Goal: Task Accomplishment & Management: Use online tool/utility

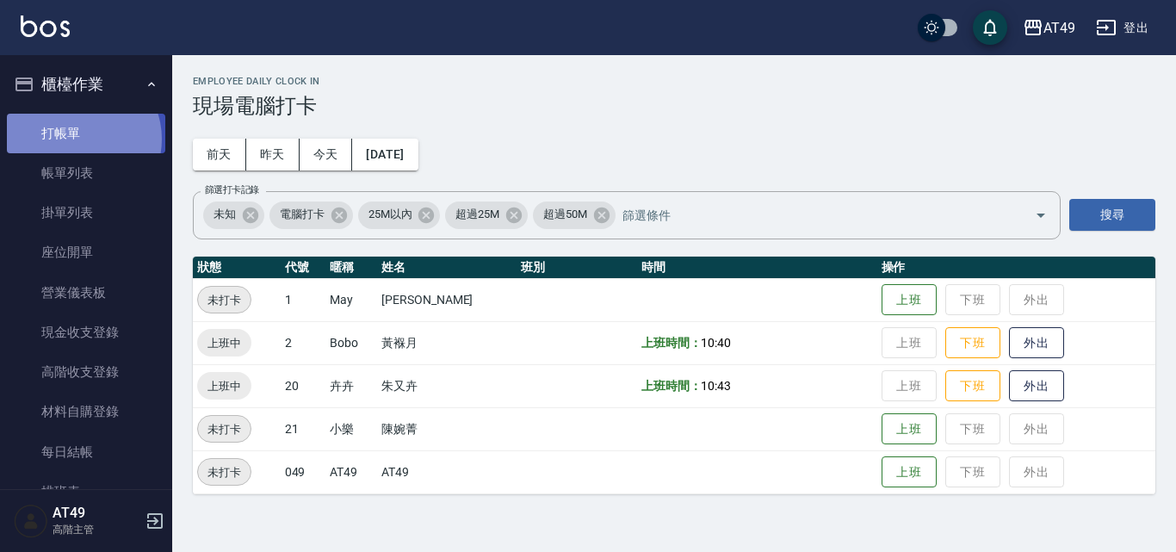
click at [77, 139] on link "打帳單" at bounding box center [86, 134] width 158 height 40
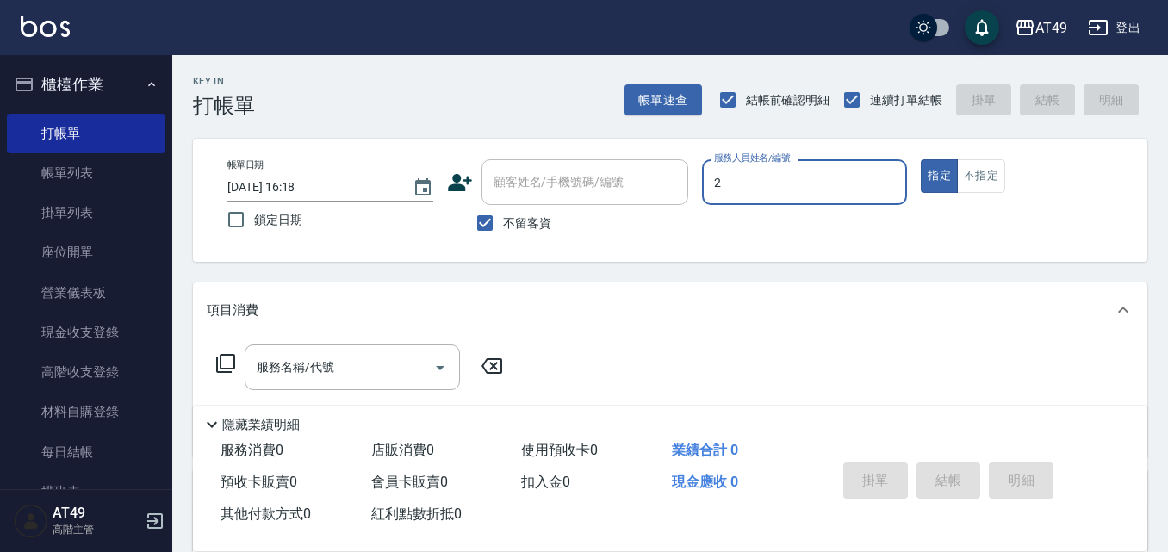
type input "Bobo-2"
type button "true"
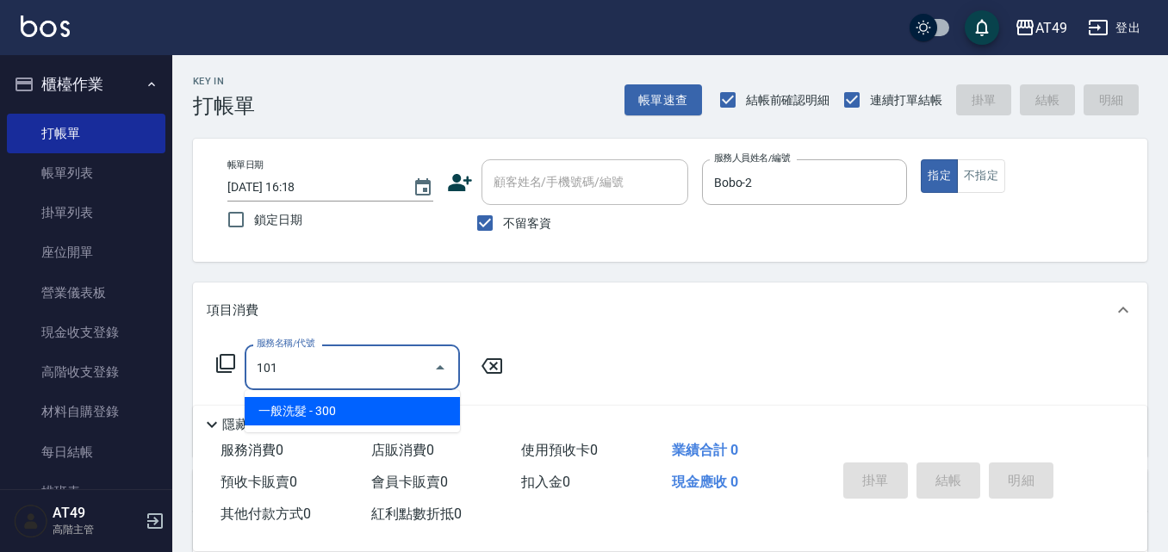
type input "一般洗髮(101)"
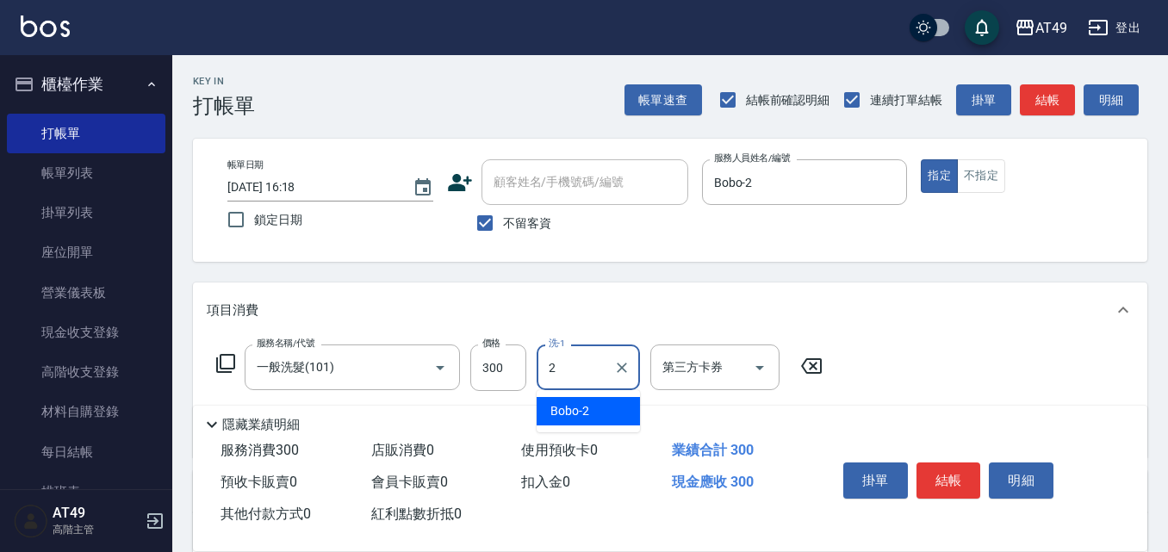
type input "Bobo-2"
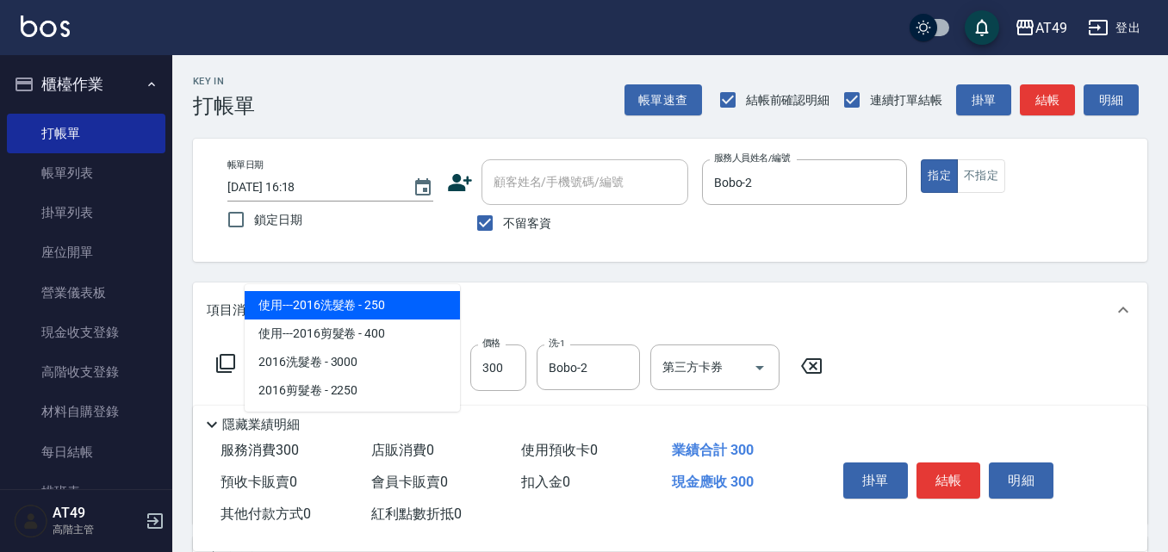
type input "201"
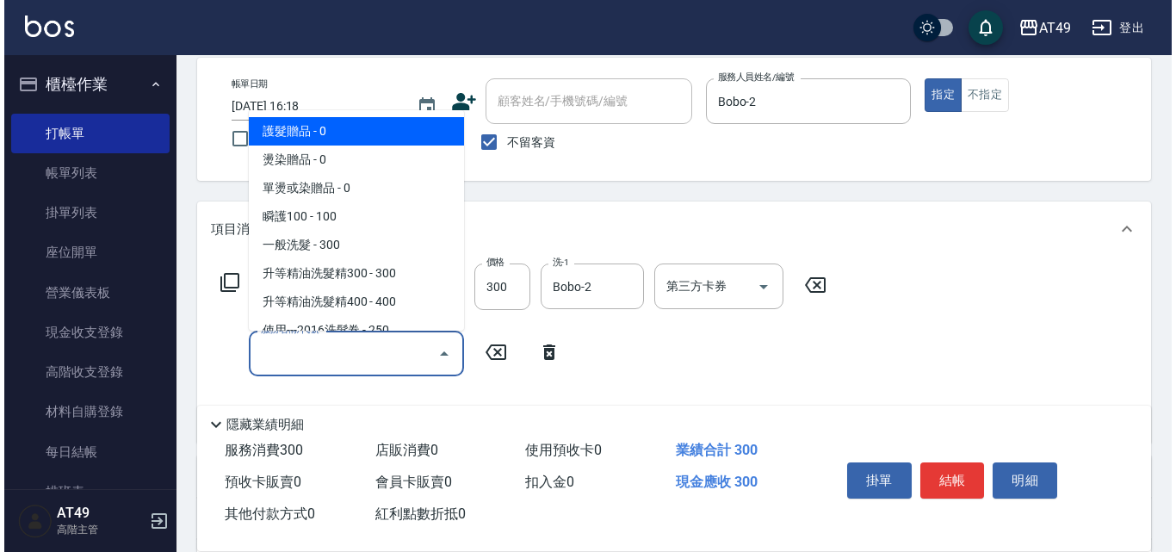
scroll to position [172, 0]
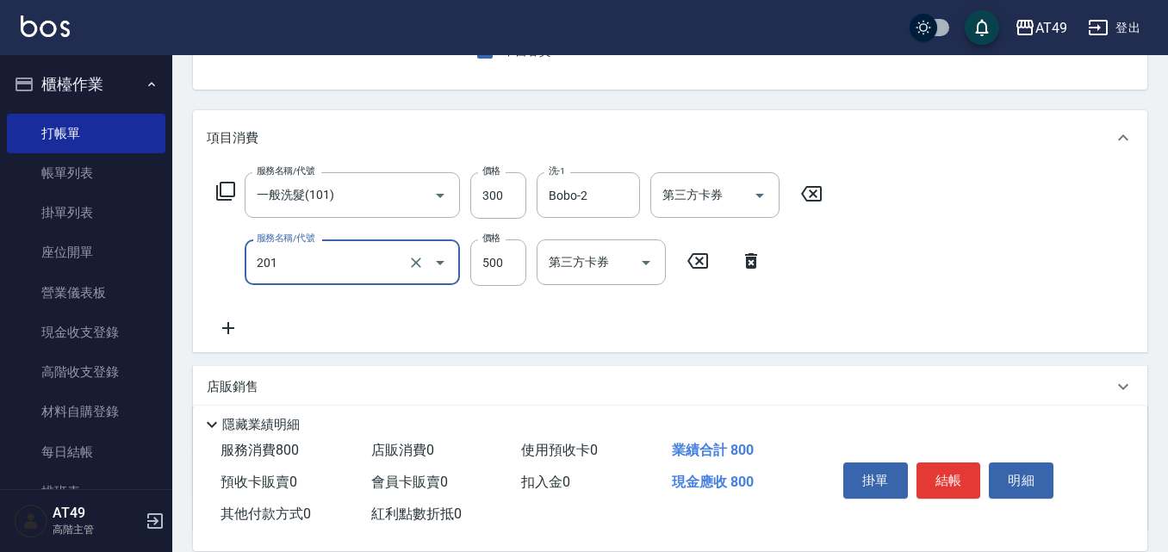
type input "精緻剪髮(201)"
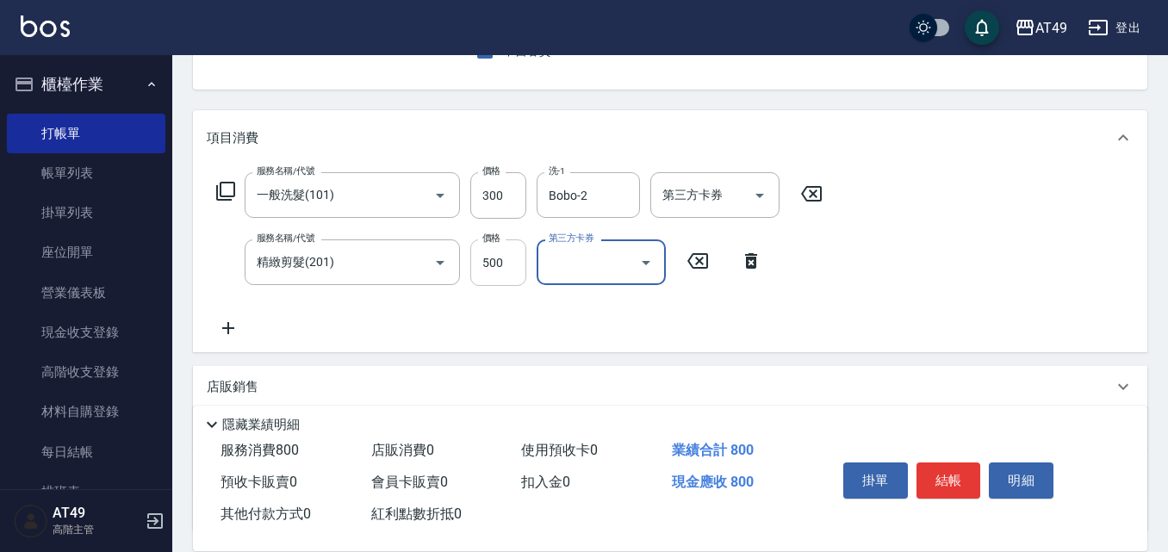
click at [509, 259] on input "500" at bounding box center [498, 262] width 56 height 47
type input "400"
click at [945, 469] on button "結帳" at bounding box center [948, 480] width 65 height 36
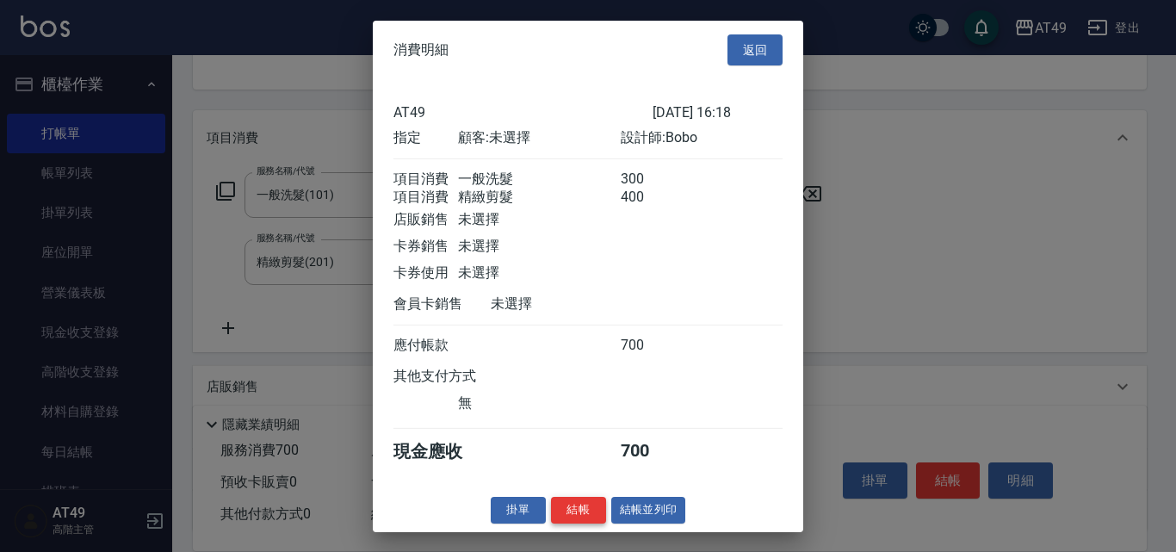
click at [570, 524] on button "結帳" at bounding box center [578, 510] width 55 height 27
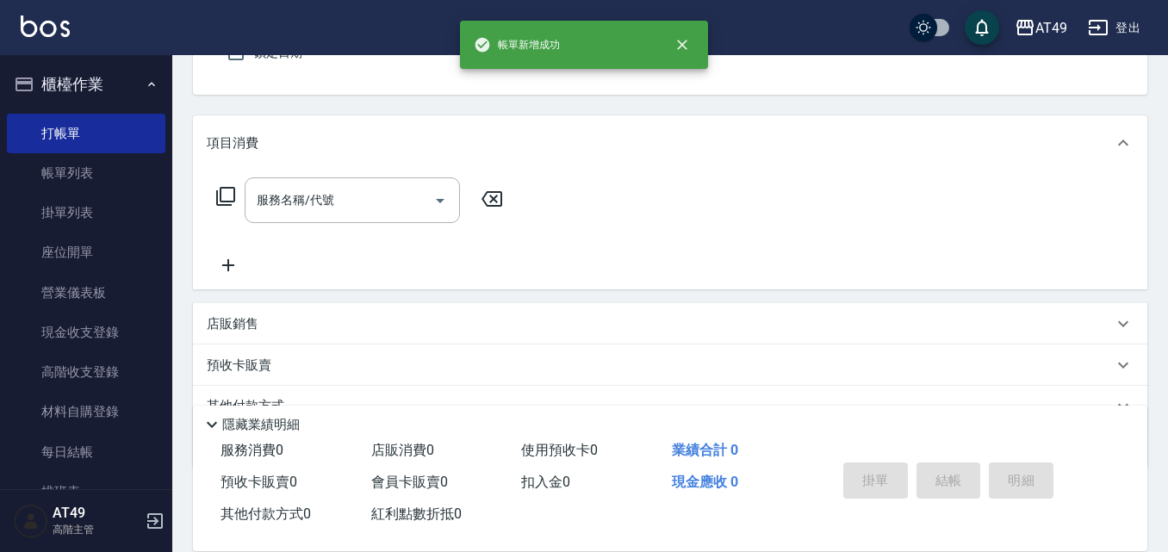
scroll to position [0, 0]
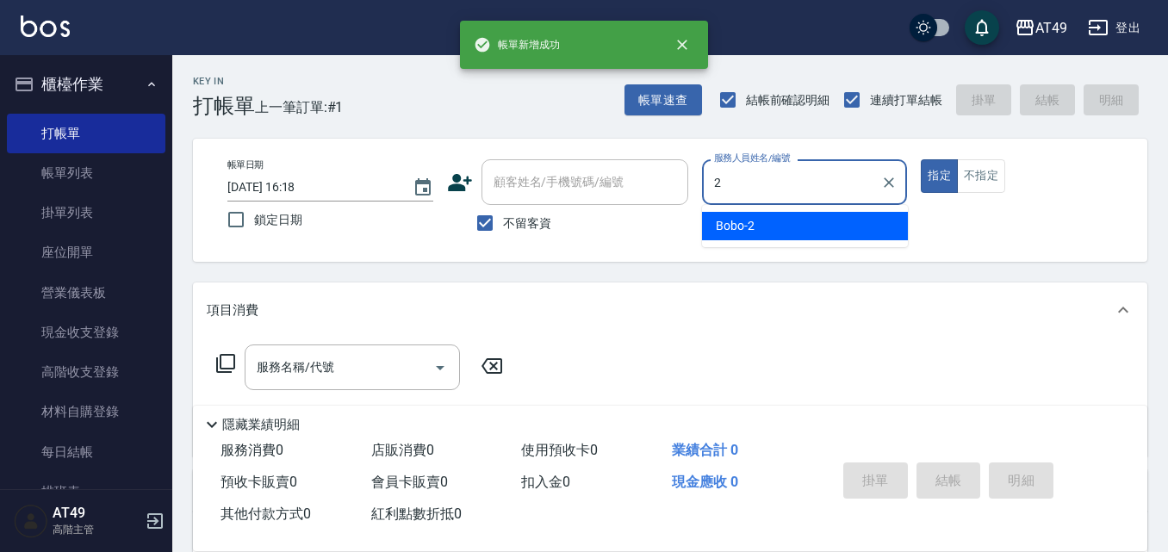
type input "Bobo-2"
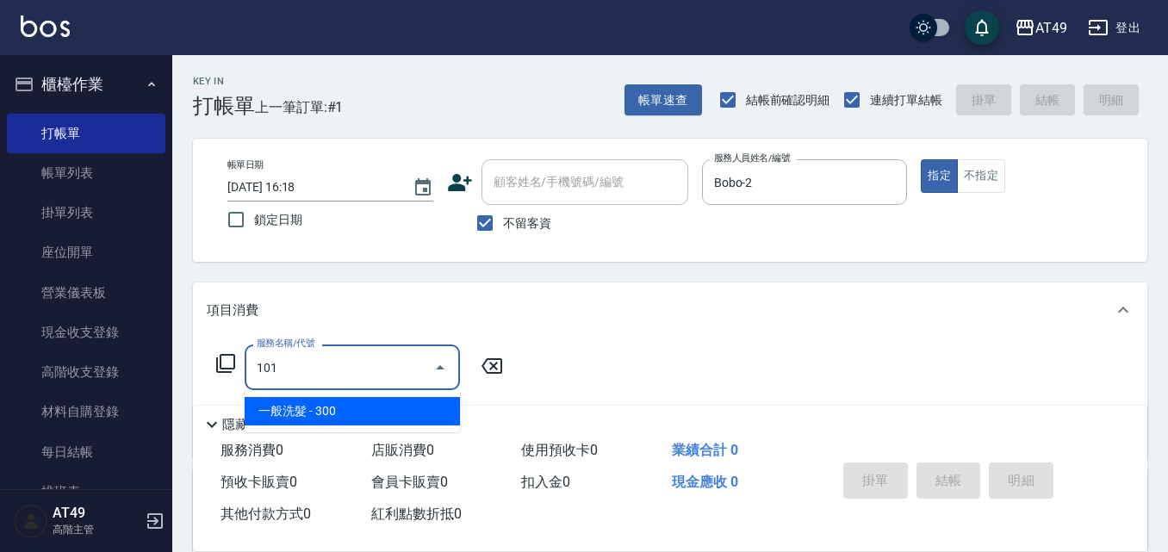
type input "一般洗髮(101)"
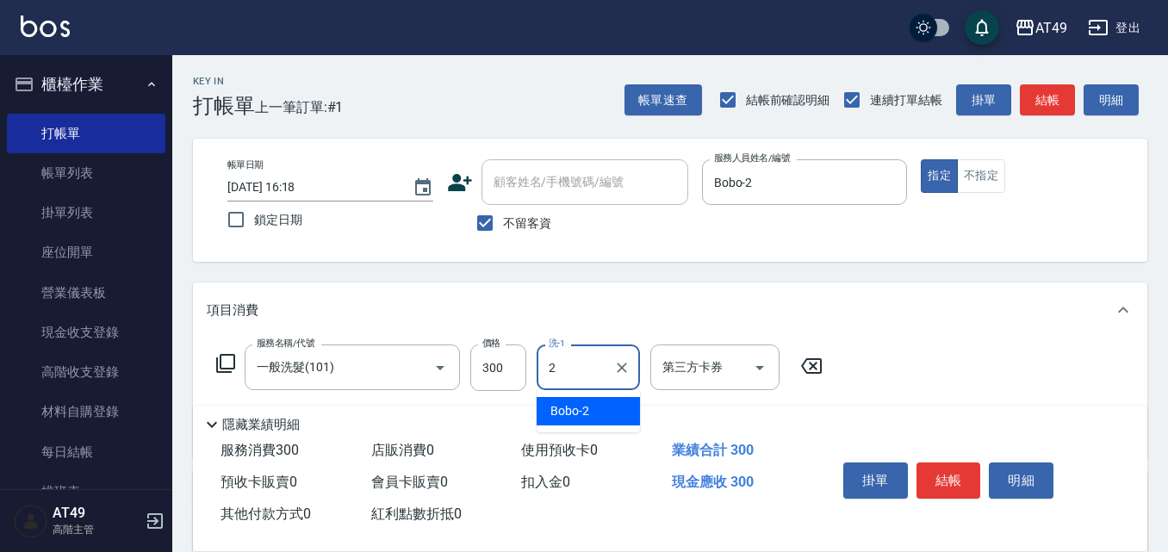
type input "Bobo-2"
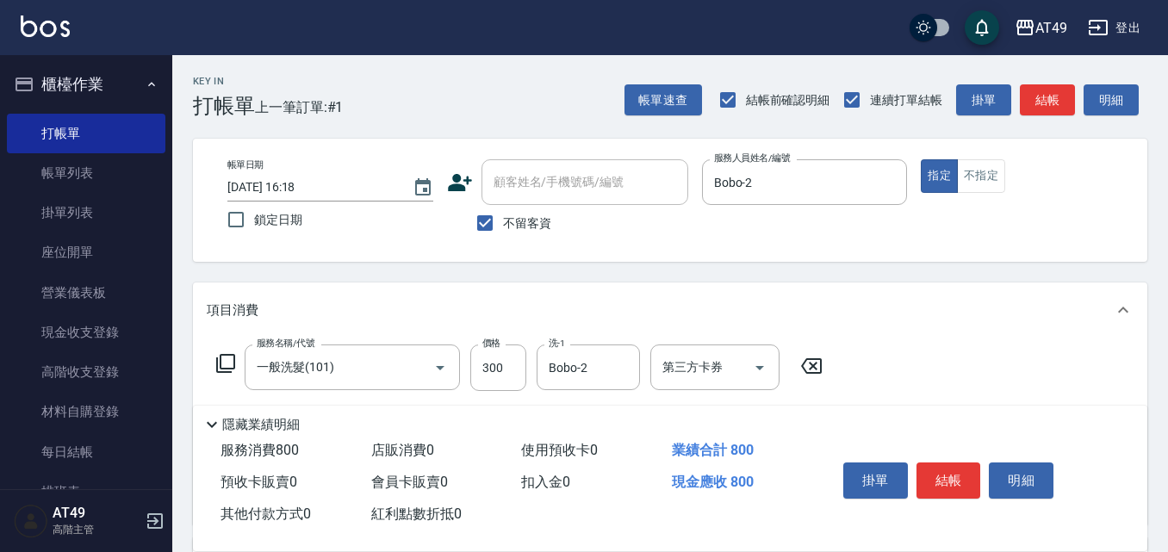
type input "精緻剪髮(201)"
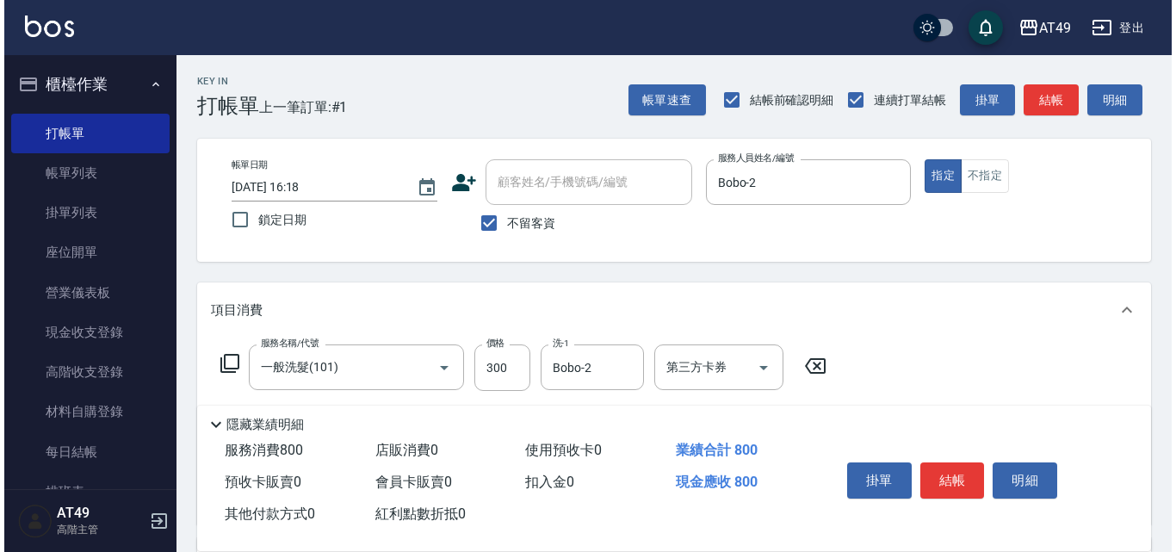
scroll to position [317, 0]
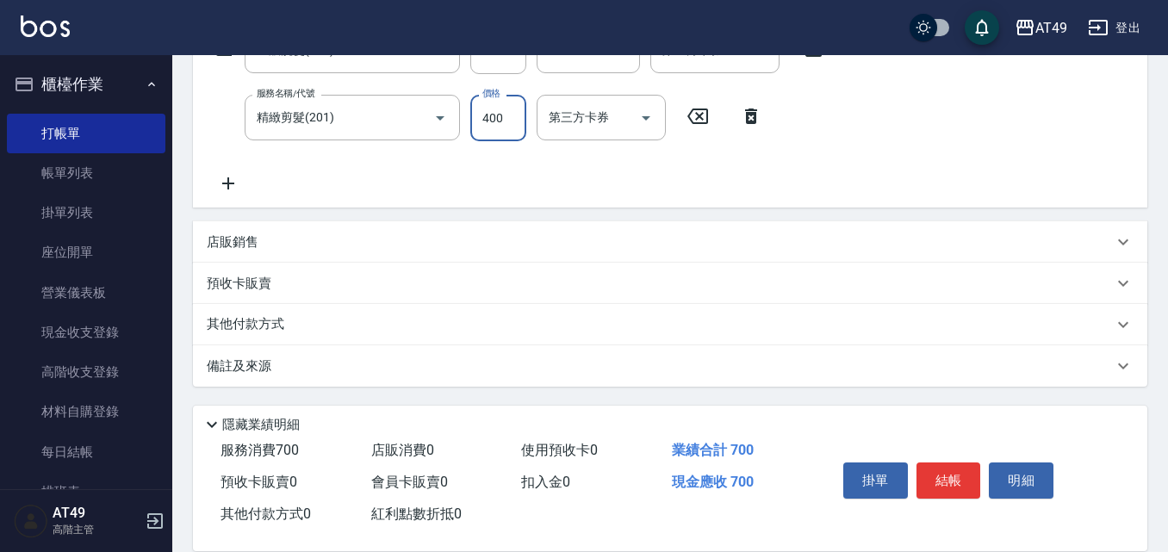
type input "400"
click at [959, 470] on button "結帳" at bounding box center [948, 480] width 65 height 36
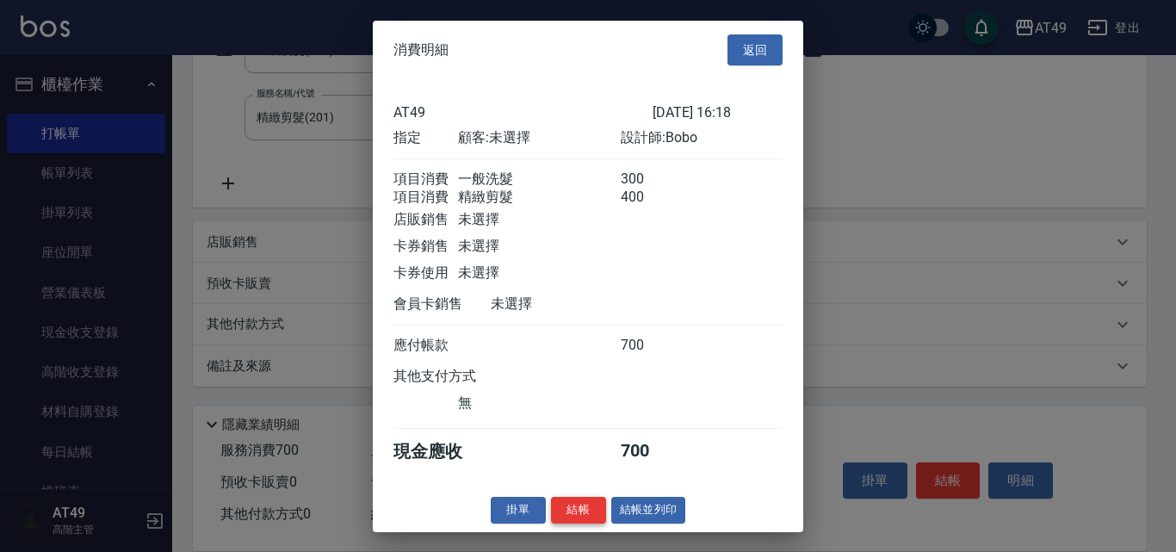
click at [598, 524] on button "結帳" at bounding box center [578, 510] width 55 height 27
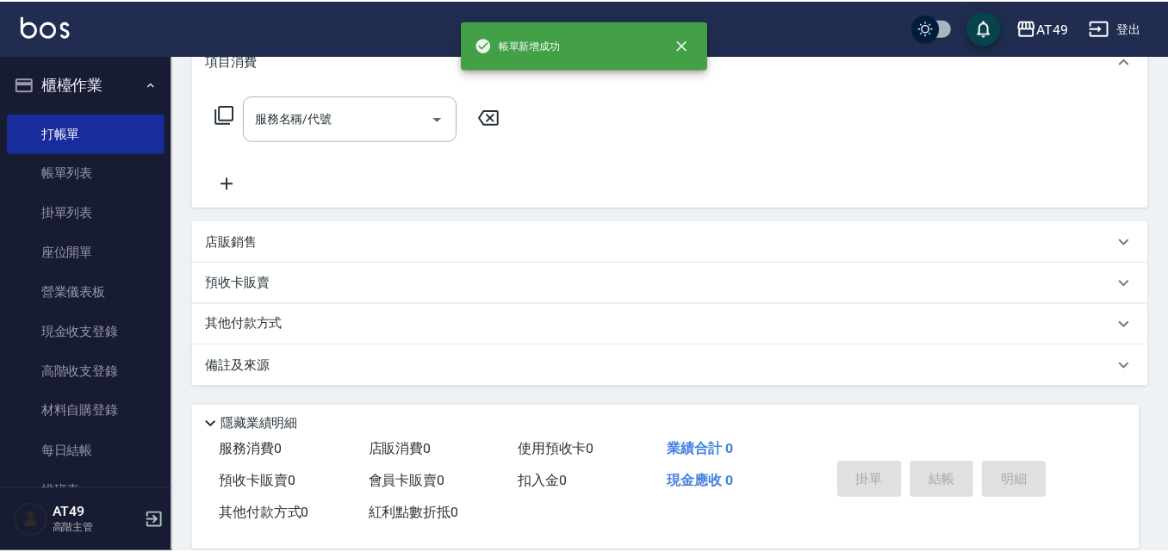
scroll to position [0, 0]
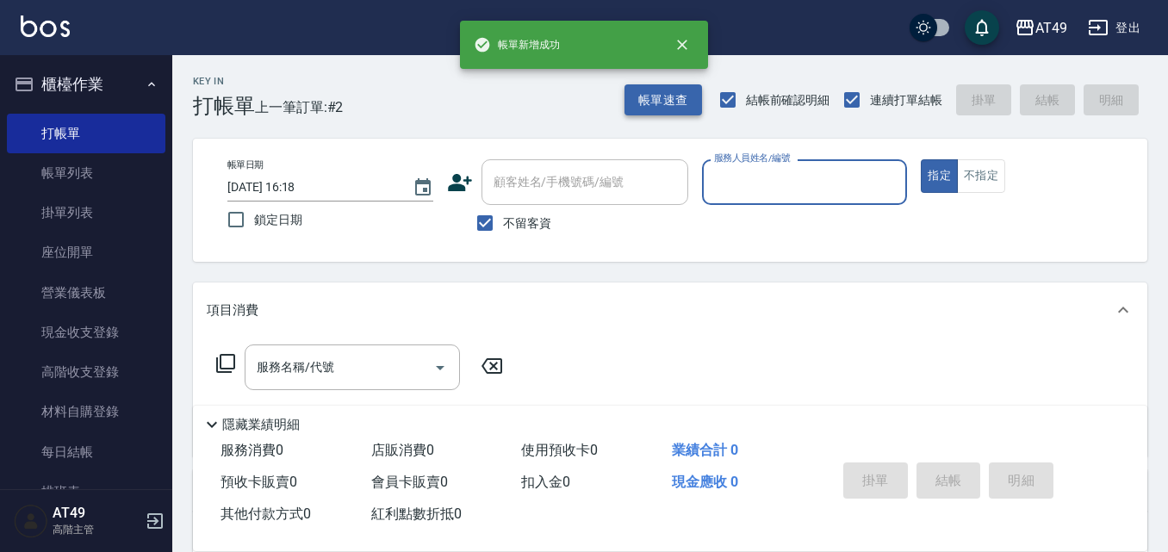
click at [673, 109] on button "帳單速查" at bounding box center [663, 100] width 78 height 32
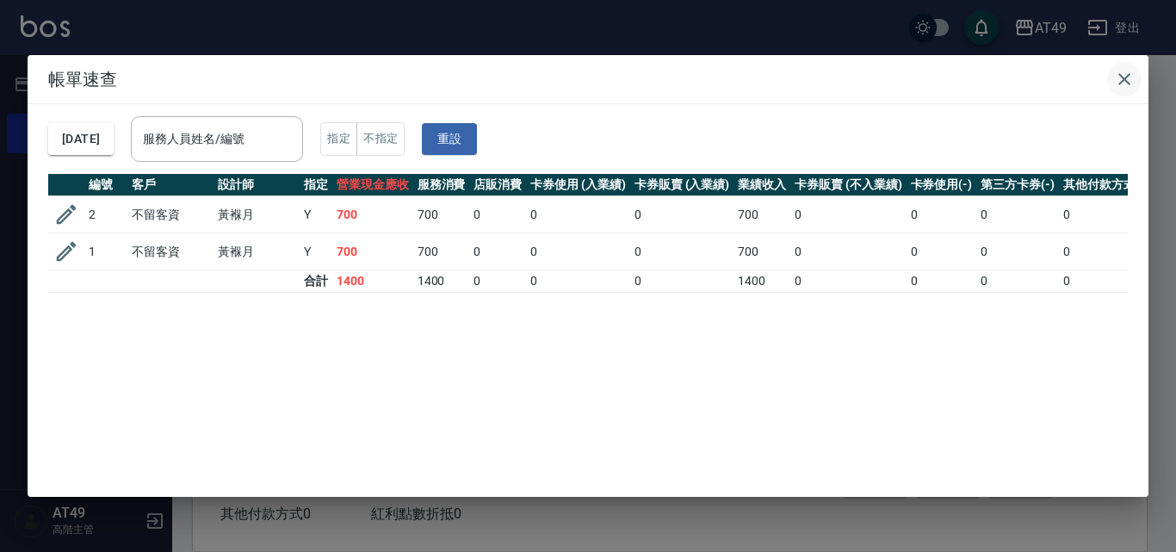
click at [1121, 75] on icon "button" at bounding box center [1125, 79] width 12 height 12
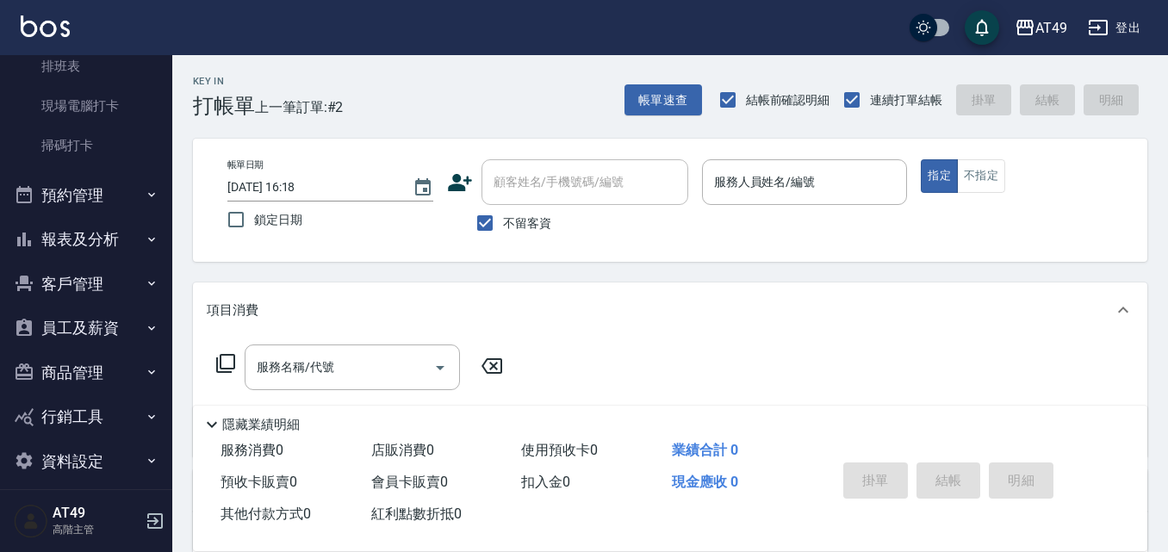
scroll to position [431, 0]
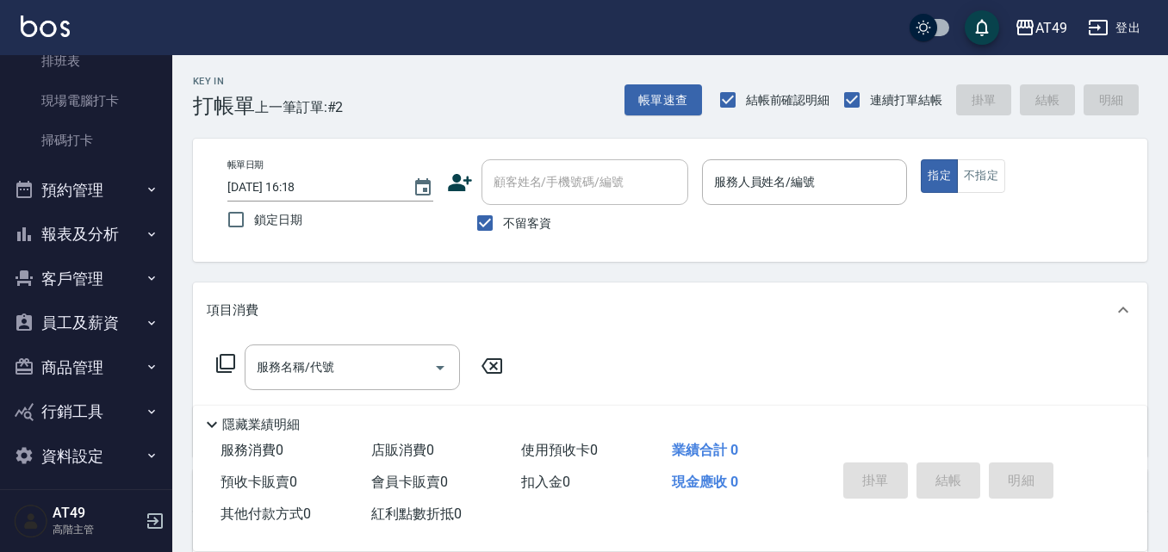
click at [103, 227] on button "報表及分析" at bounding box center [86, 234] width 158 height 45
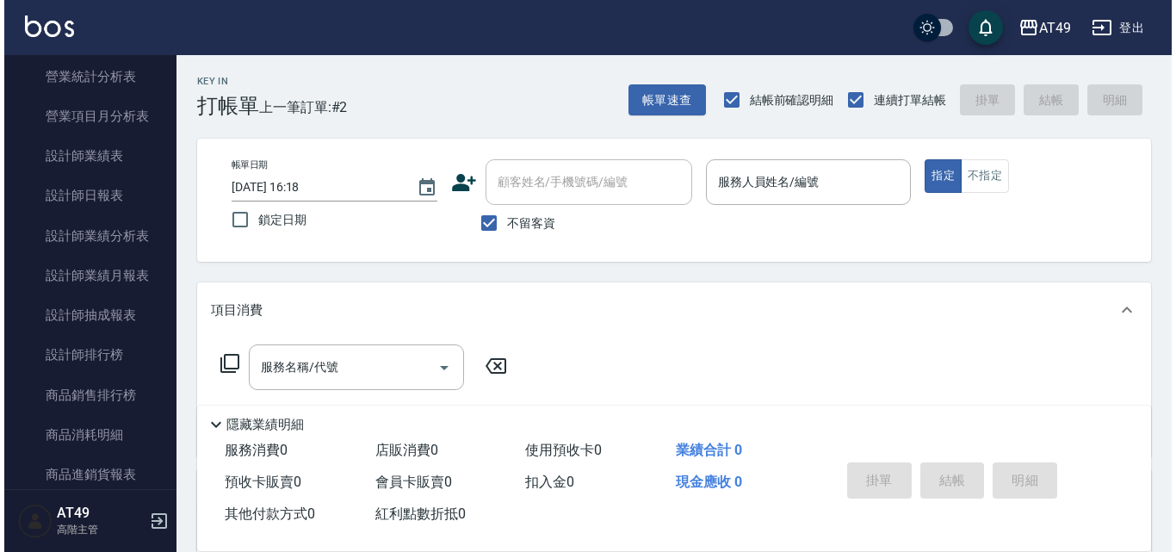
scroll to position [1120, 0]
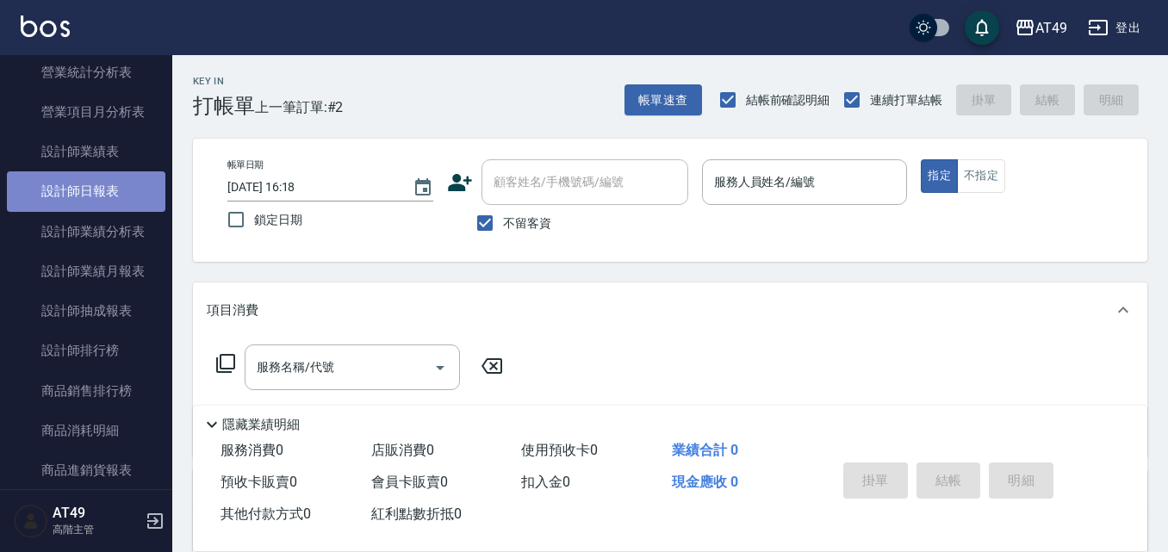
click at [113, 189] on link "設計師日報表" at bounding box center [86, 191] width 158 height 40
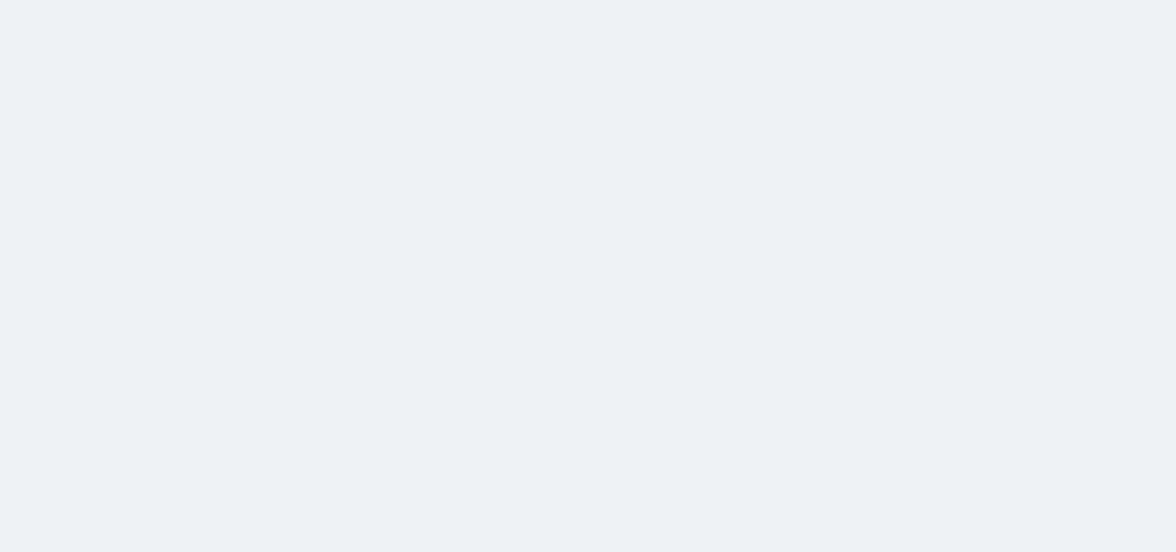
click at [219, 0] on html at bounding box center [588, 0] width 1176 height 0
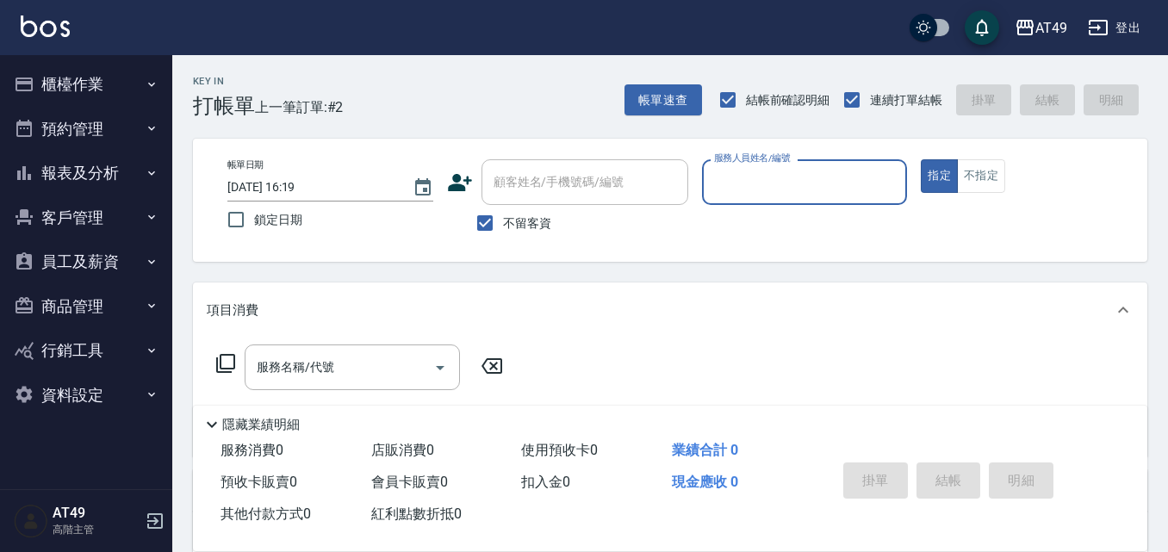
click at [79, 171] on button "報表及分析" at bounding box center [86, 173] width 158 height 45
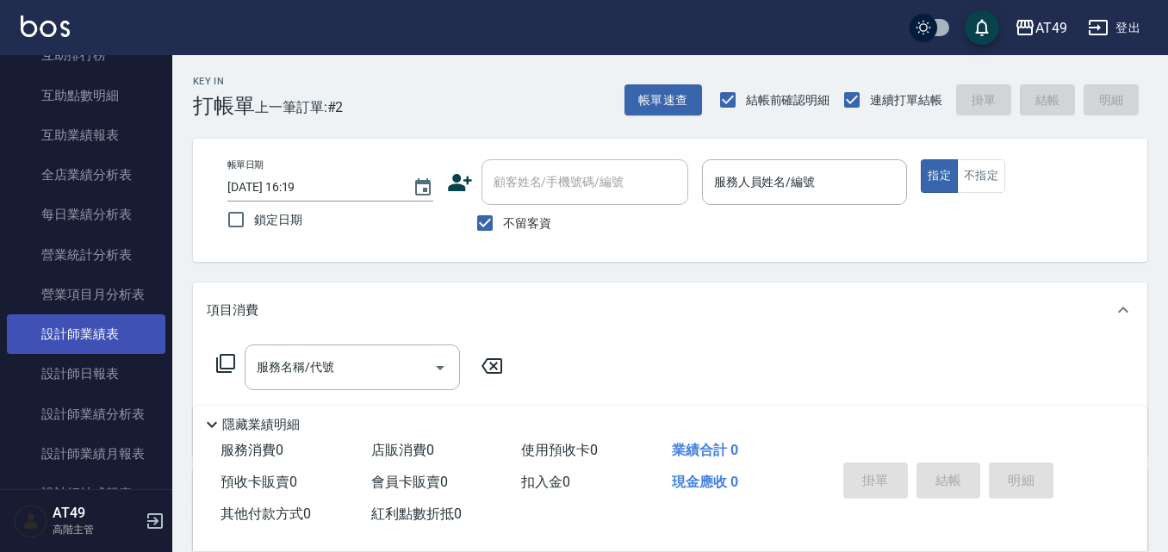
scroll to position [517, 0]
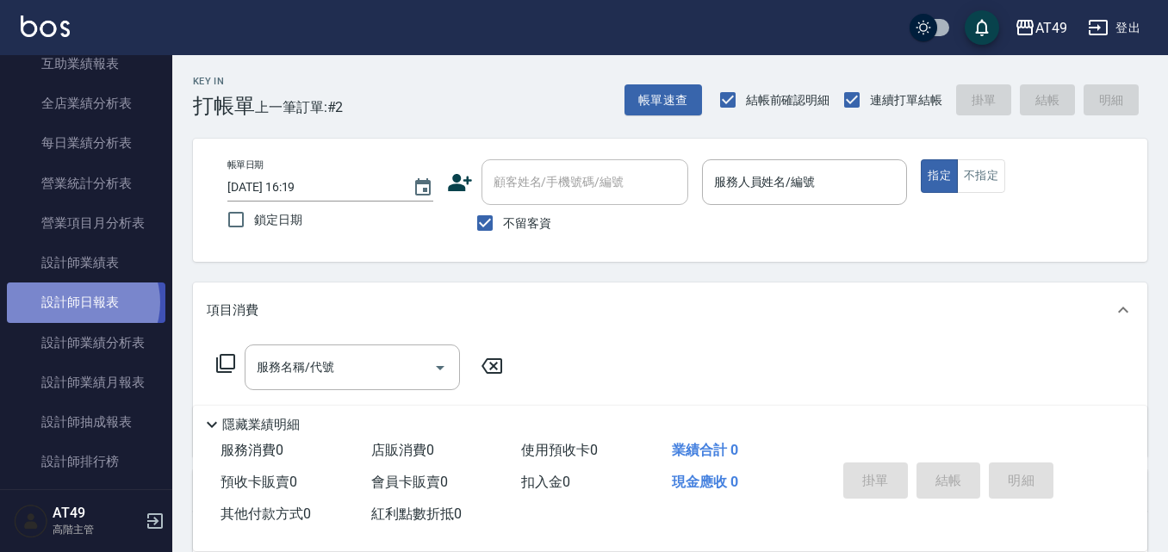
click at [78, 302] on link "設計師日報表" at bounding box center [86, 302] width 158 height 40
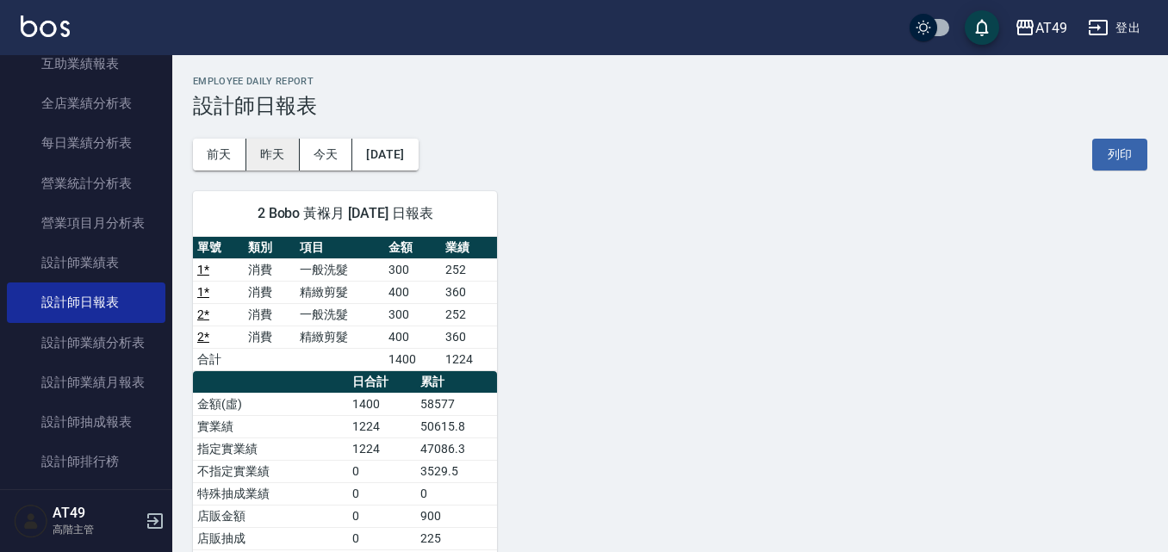
click at [282, 147] on button "昨天" at bounding box center [272, 155] width 53 height 32
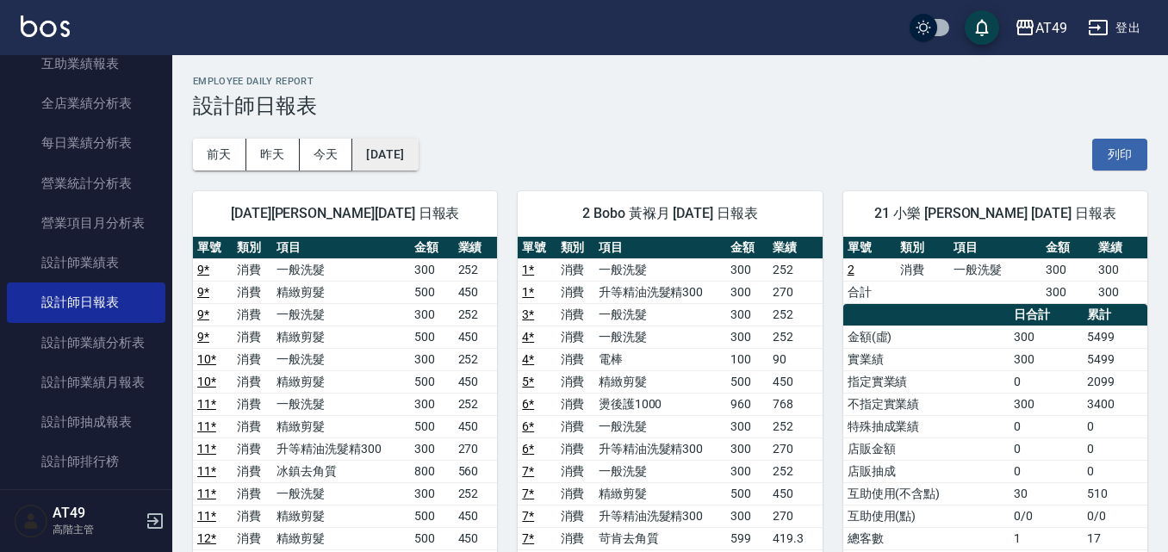
click at [418, 151] on button "2025/08/15" at bounding box center [384, 155] width 65 height 32
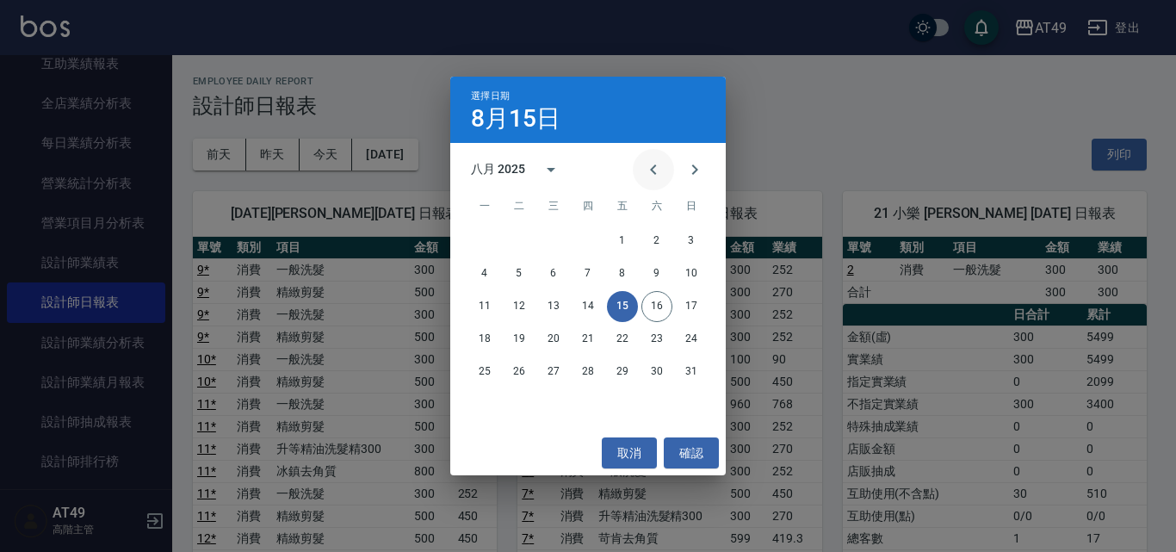
click at [649, 164] on icon "Previous month" at bounding box center [653, 169] width 21 height 21
click at [584, 307] on button "17" at bounding box center [588, 306] width 31 height 31
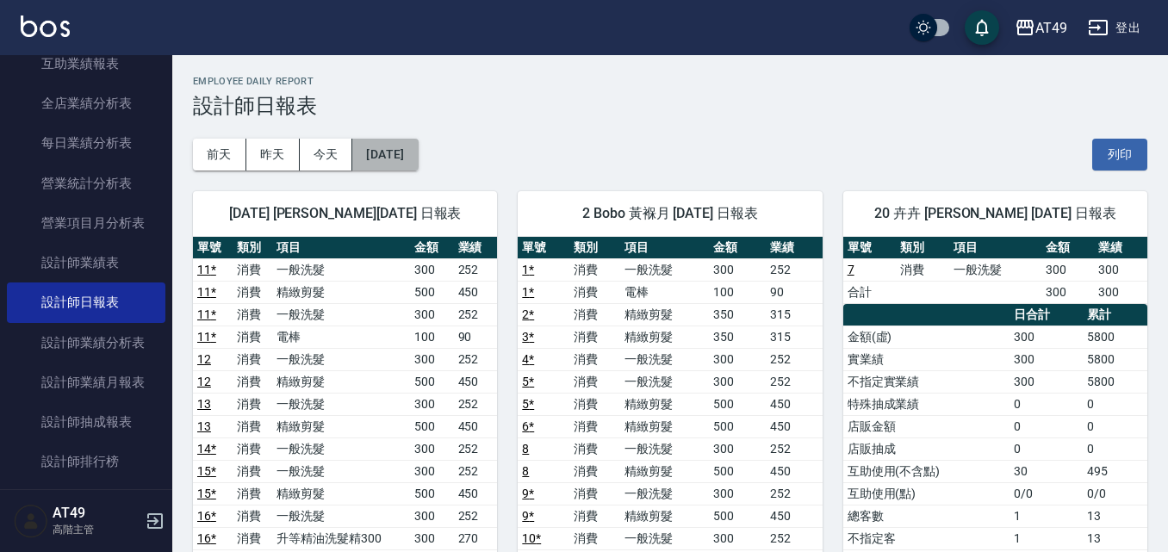
click at [418, 154] on button "2025/07/17" at bounding box center [384, 155] width 65 height 32
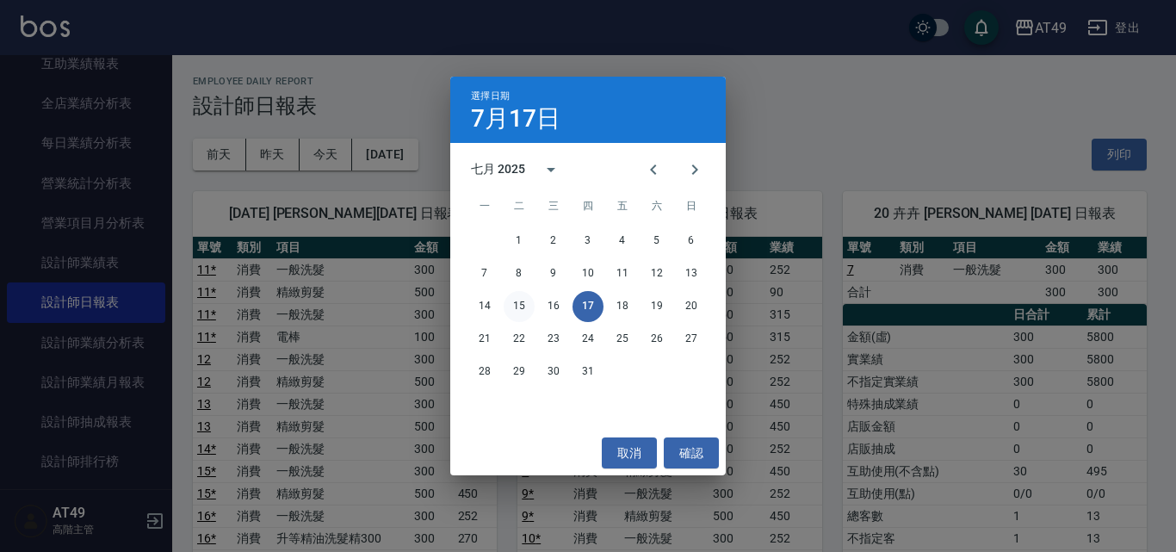
click at [524, 310] on button "15" at bounding box center [519, 306] width 31 height 31
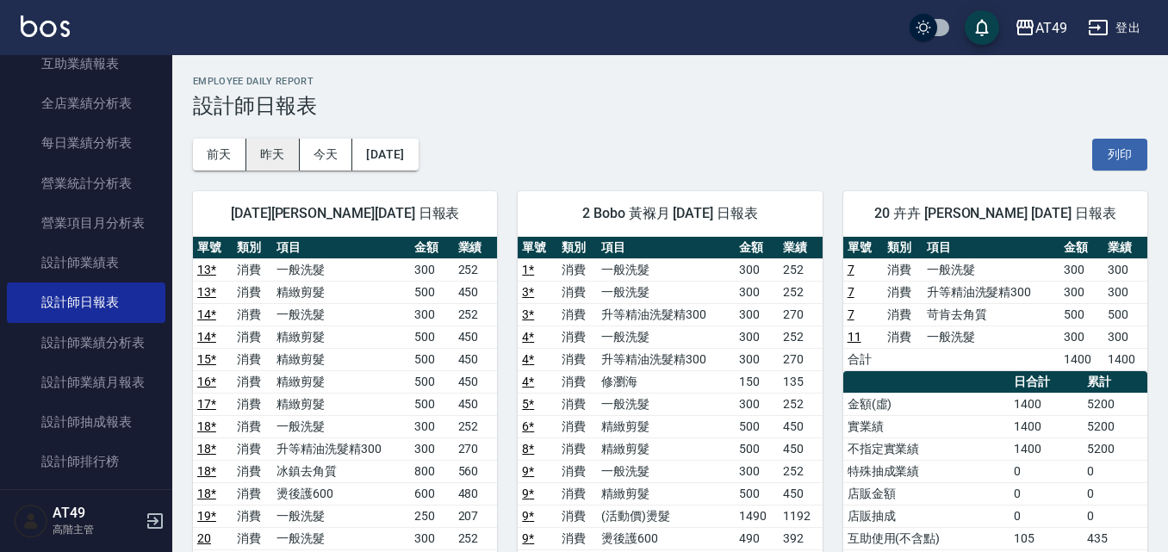
click at [264, 150] on button "昨天" at bounding box center [272, 155] width 53 height 32
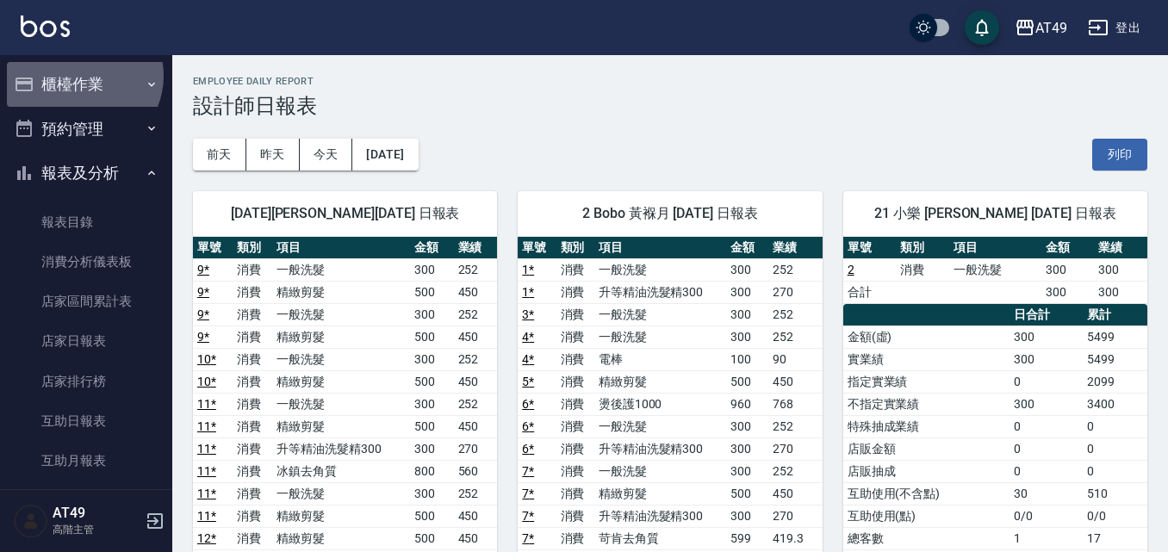
click at [80, 76] on button "櫃檯作業" at bounding box center [86, 84] width 158 height 45
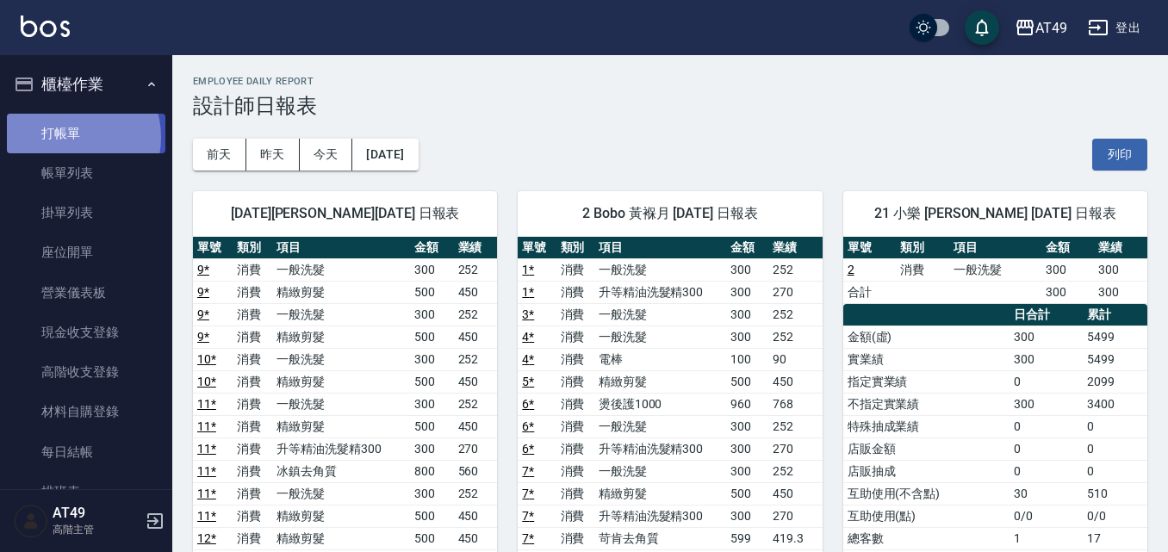
click at [71, 137] on link "打帳單" at bounding box center [86, 134] width 158 height 40
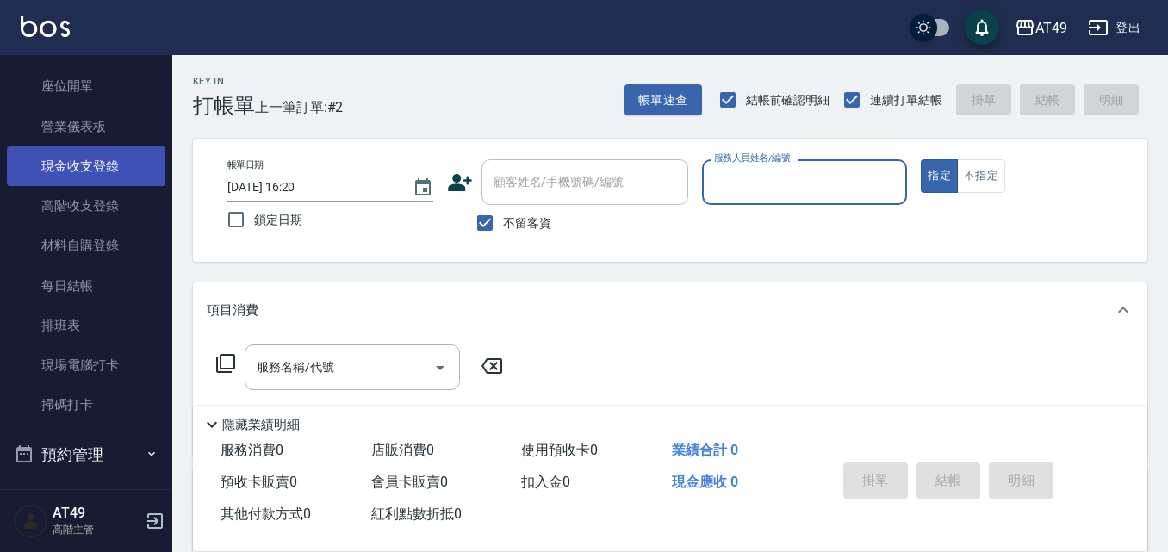
scroll to position [172, 0]
